Goal: Use online tool/utility: Utilize a website feature to perform a specific function

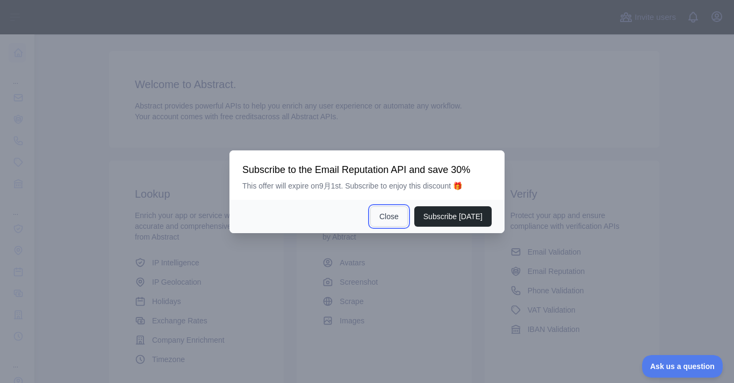
click at [398, 213] on button "Close" at bounding box center [389, 216] width 38 height 20
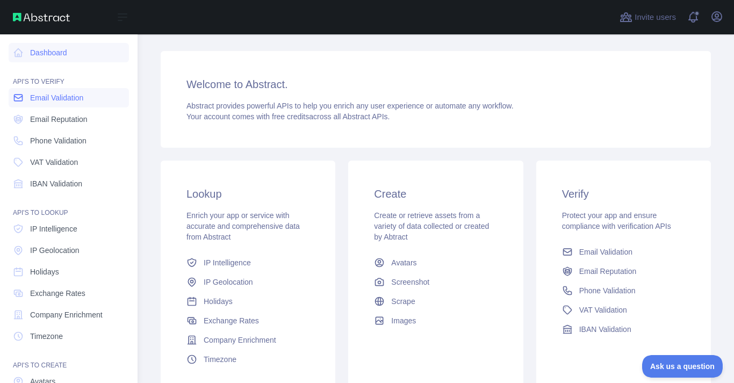
click at [56, 104] on link "Email Validation" at bounding box center [69, 97] width 120 height 19
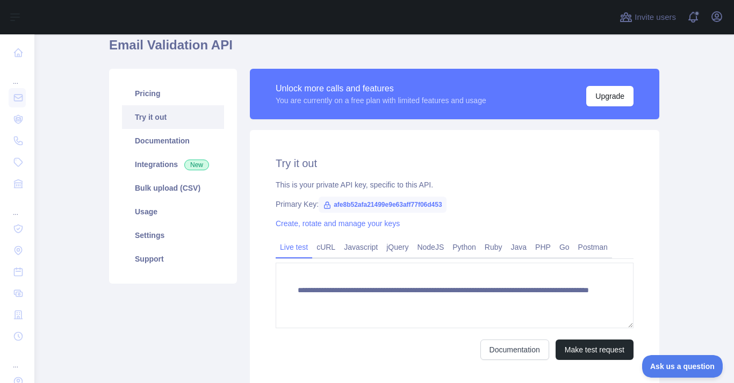
scroll to position [169, 0]
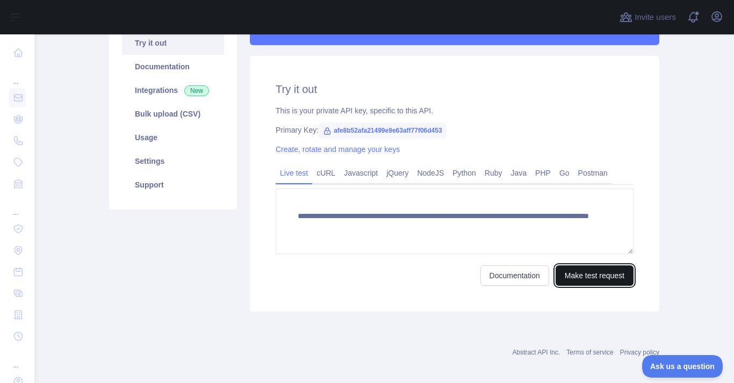
click at [597, 272] on button "Make test request" at bounding box center [595, 276] width 78 height 20
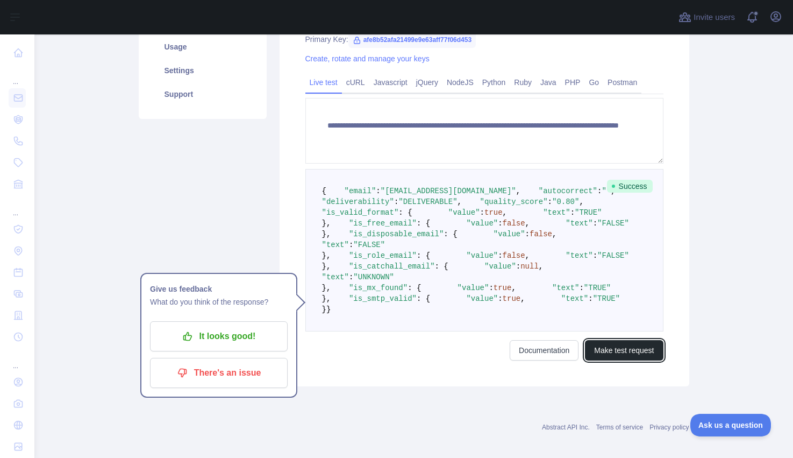
scroll to position [199, 0]
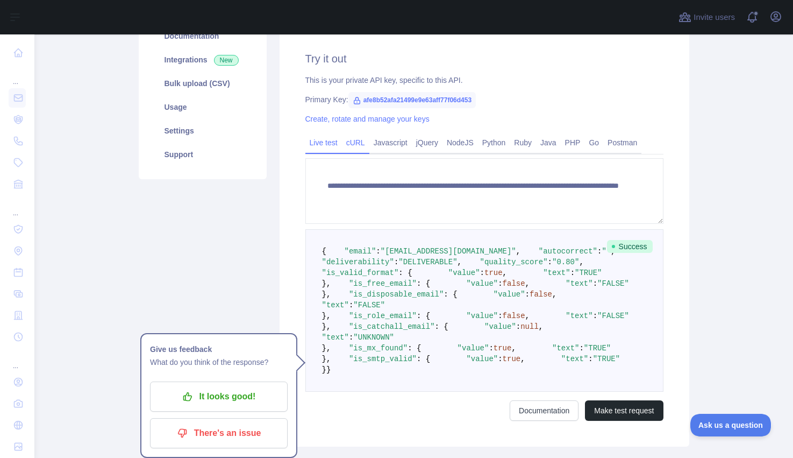
click at [357, 142] on link "cURL" at bounding box center [355, 142] width 27 height 17
click at [330, 142] on link "Live test" at bounding box center [323, 142] width 37 height 17
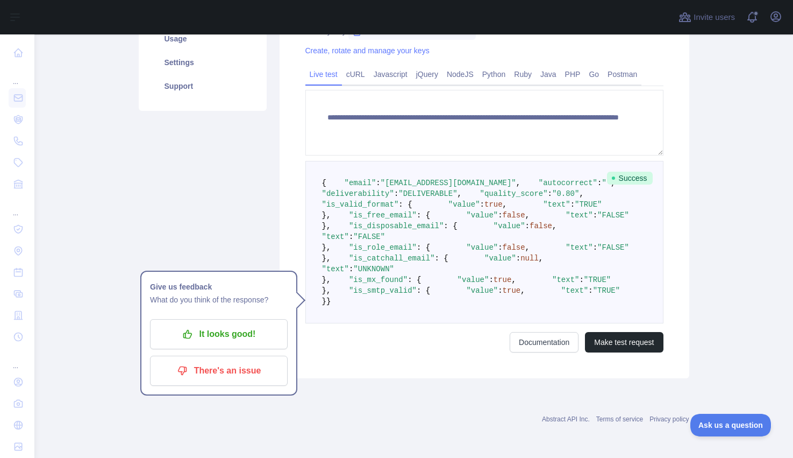
scroll to position [0, 0]
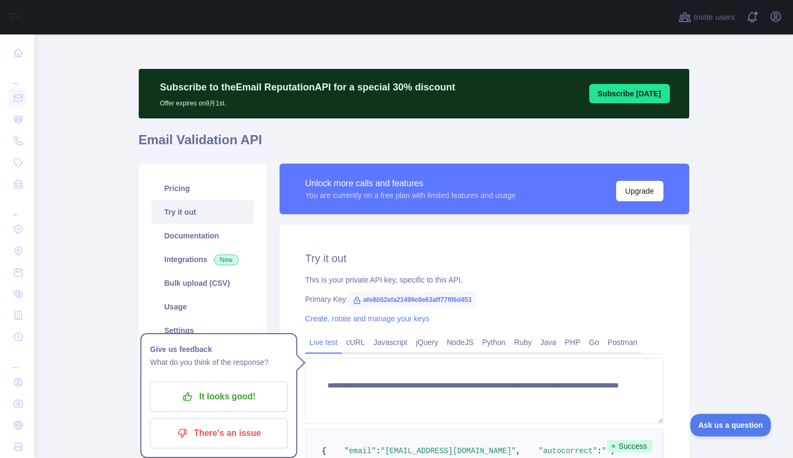
click at [223, 88] on p "Subscribe to the Email Reputation API for a special 30 % discount" at bounding box center [307, 87] width 295 height 15
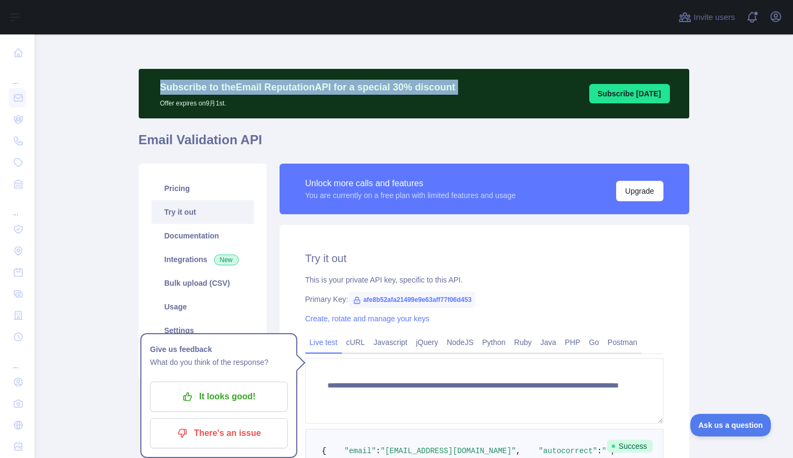
click at [223, 88] on p "Subscribe to the Email Reputation API for a special 30 % discount" at bounding box center [307, 87] width 295 height 15
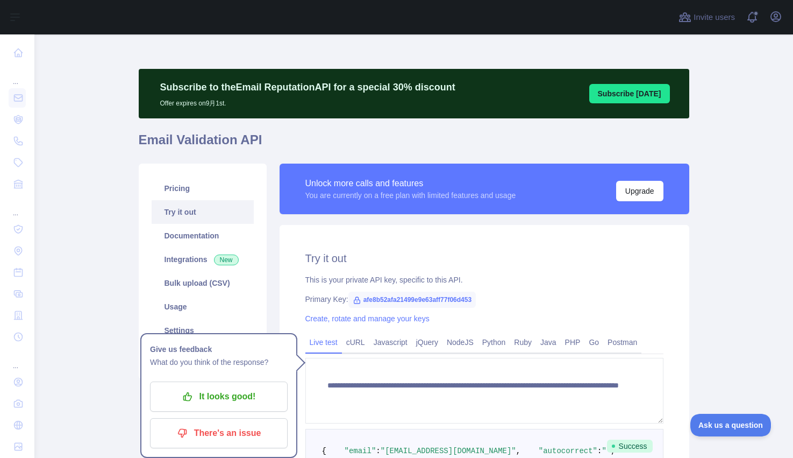
click at [223, 88] on p "Subscribe to the Email Reputation API for a special 30 % discount" at bounding box center [307, 87] width 295 height 15
